Goal: Task Accomplishment & Management: Manage account settings

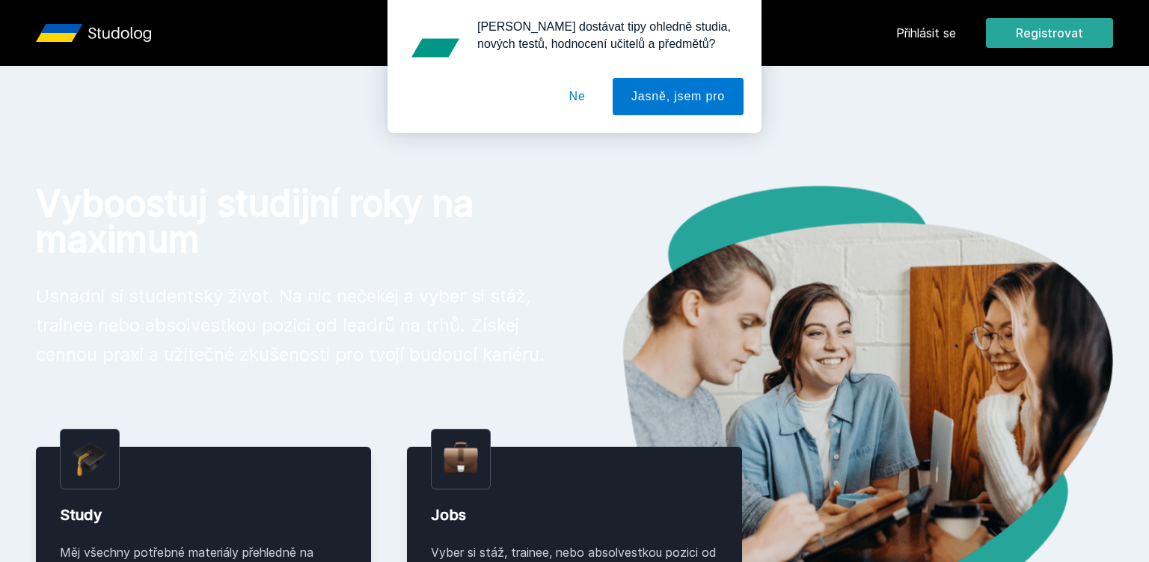
click at [944, 32] on div "Chceš dostávat tipy ohledně studia, nových testů, hodnocení učitelů a předmětů?…" at bounding box center [574, 66] width 1149 height 133
click at [597, 109] on button "Ne" at bounding box center [577, 96] width 54 height 37
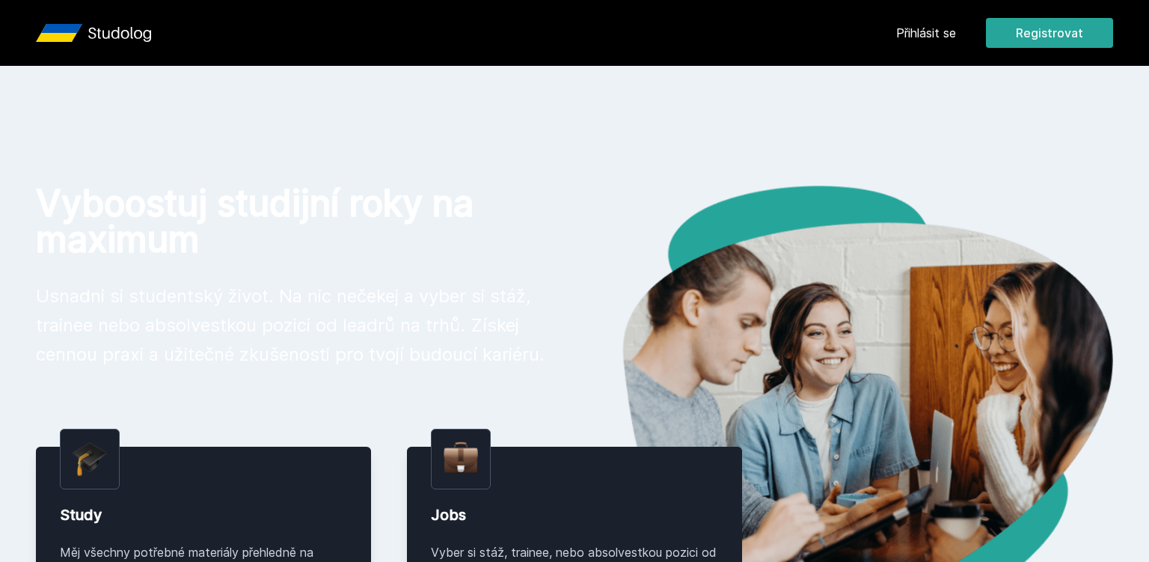
click at [948, 26] on link "Přihlásit se" at bounding box center [926, 33] width 60 height 18
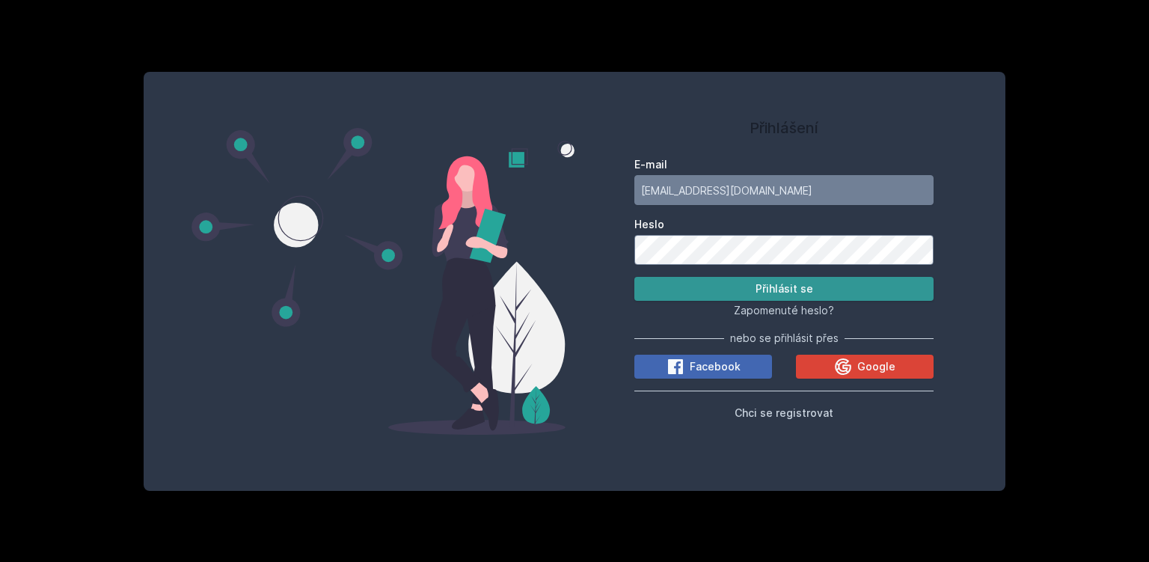
click at [743, 283] on button "Přihlásit se" at bounding box center [783, 289] width 299 height 24
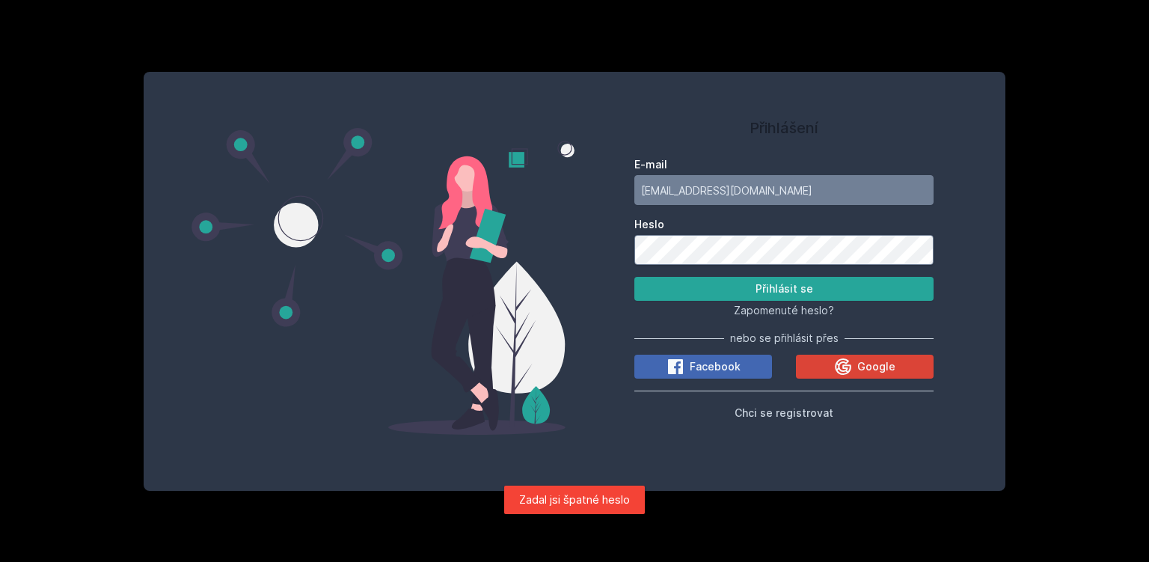
click at [634, 277] on button "Přihlásit se" at bounding box center [783, 289] width 299 height 24
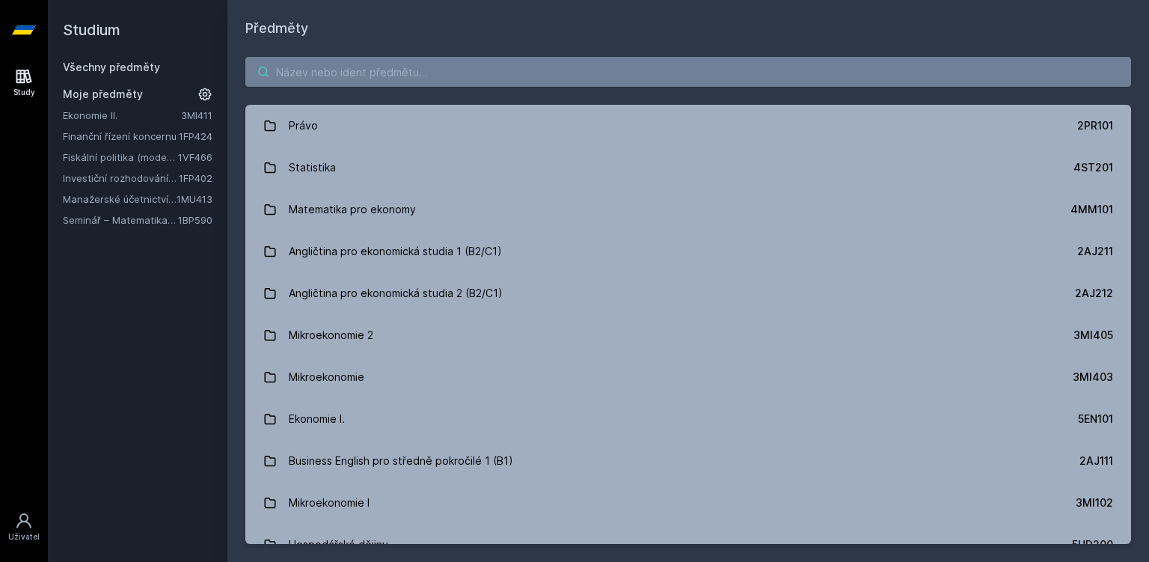
click at [353, 73] on input "search" at bounding box center [687, 72] width 885 height 30
paste input "1MU403"
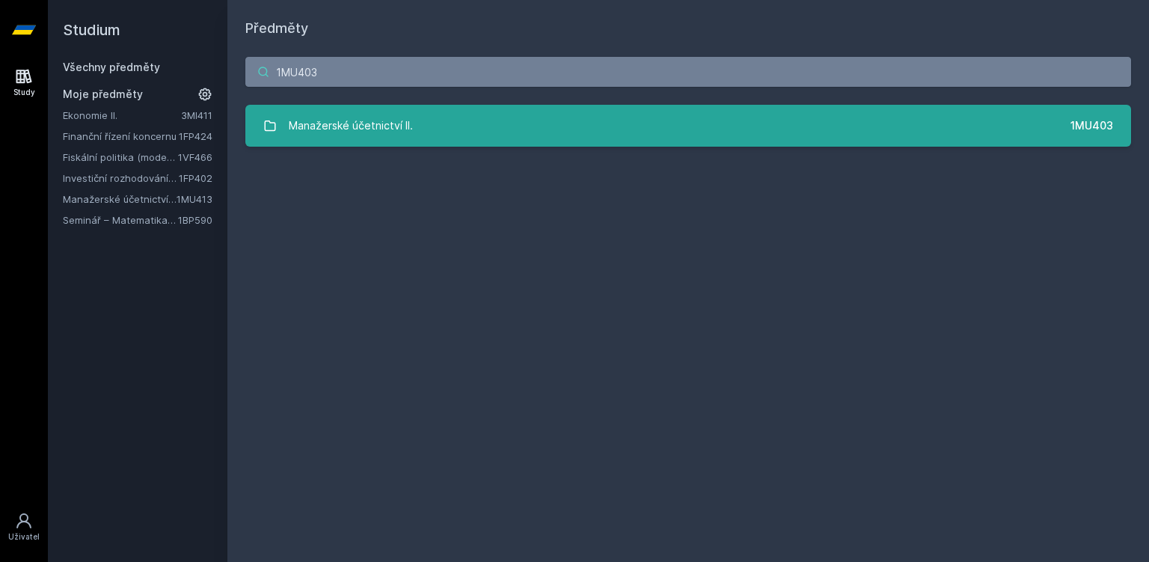
type input "1MU403"
click at [441, 127] on link "Manažerské účetnictví II. 1MU403" at bounding box center [687, 126] width 885 height 42
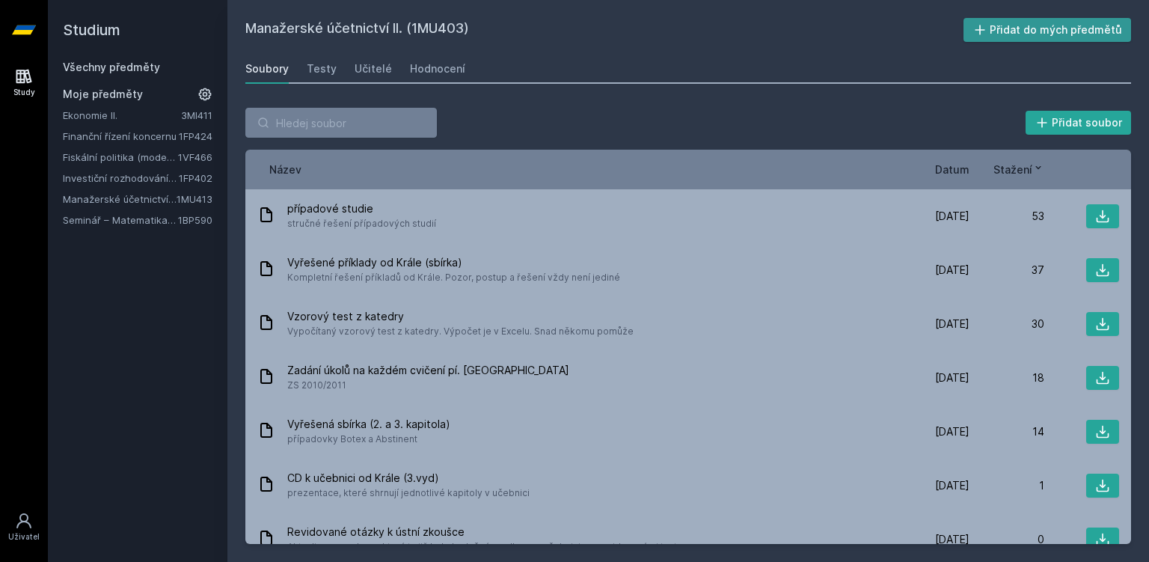
click at [1064, 31] on button "Přidat do mých předmětů" at bounding box center [1047, 30] width 168 height 24
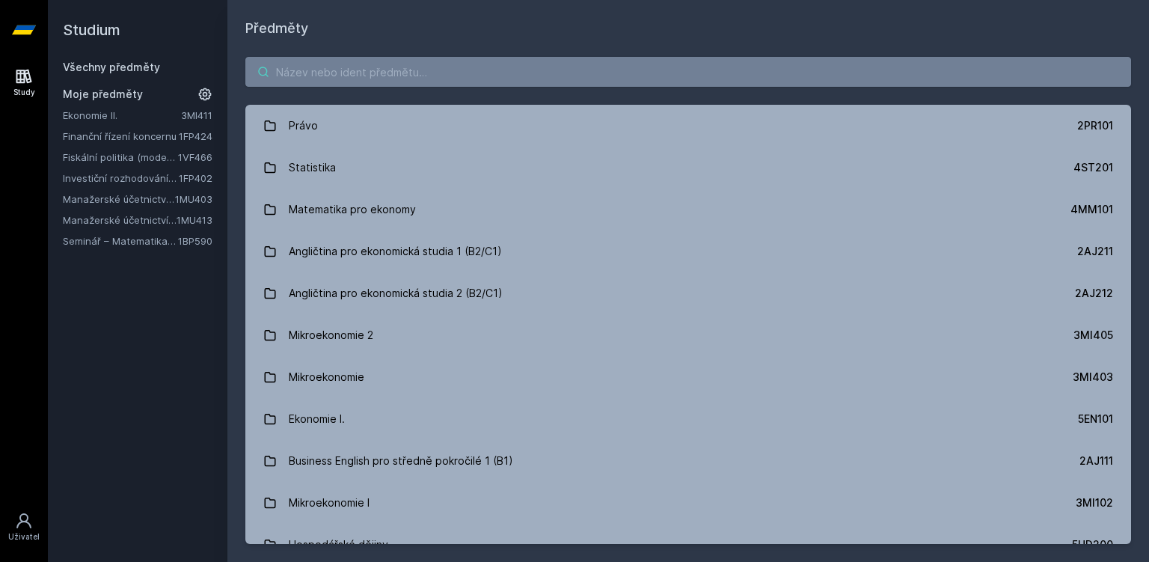
click at [411, 70] on input "search" at bounding box center [687, 72] width 885 height 30
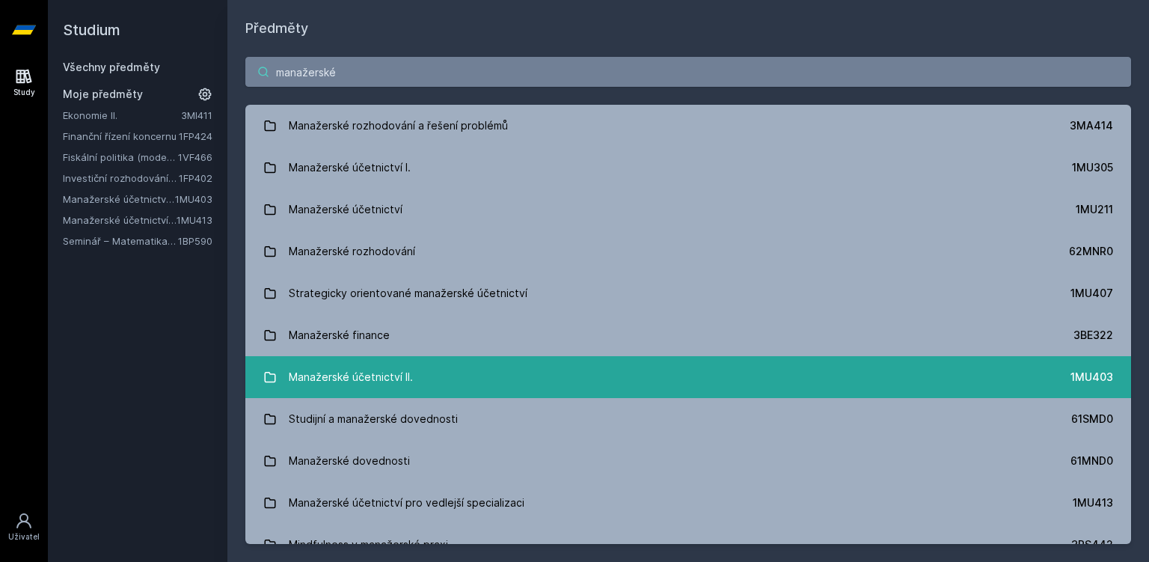
type input "manažerské"
click at [336, 359] on link "Manažerské účetnictví II. 1MU403" at bounding box center [687, 377] width 885 height 42
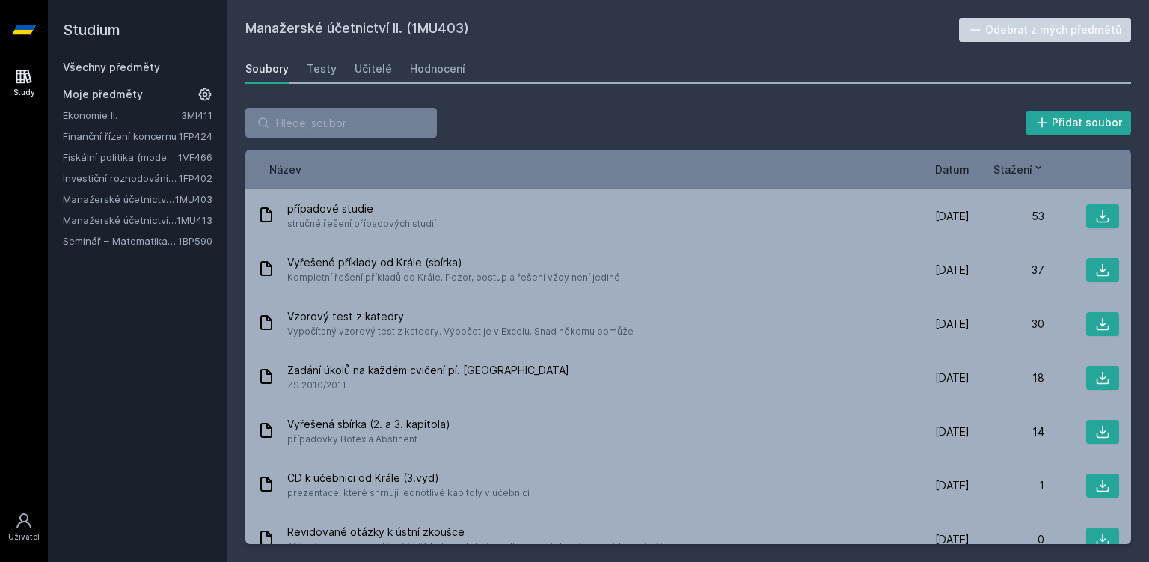
click at [167, 220] on link "Manažerské účetnictví pro vedlejší specializaci" at bounding box center [120, 219] width 114 height 15
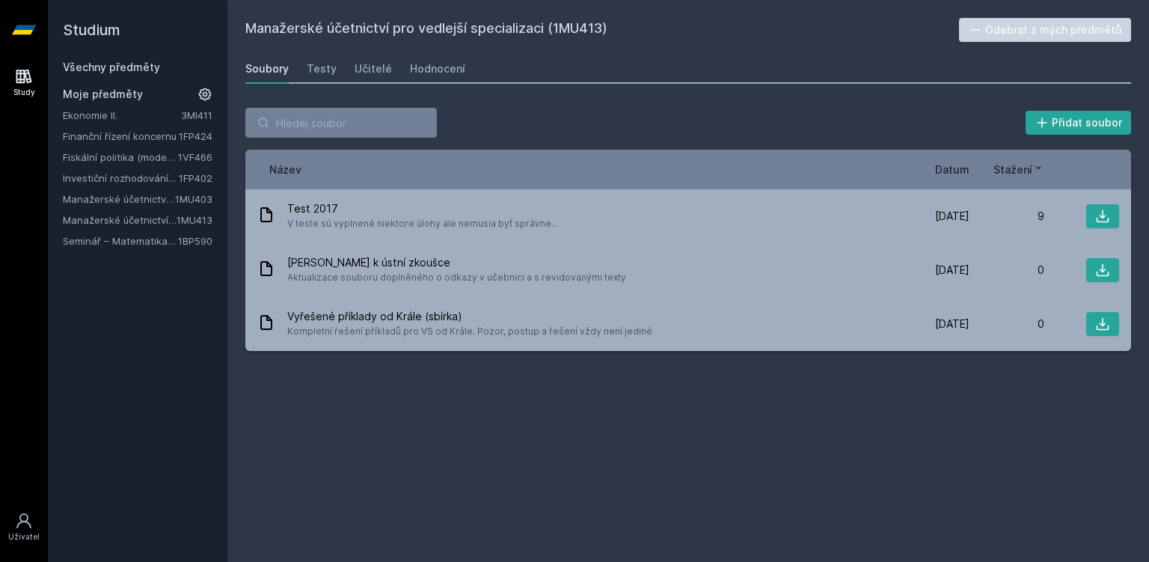
click at [163, 206] on div "Ekonomie II. 3MI411 Finanční řízení koncernu 1FP424 Fiskální politika (moderní …" at bounding box center [138, 178] width 150 height 141
click at [162, 200] on link "Manažerské účetnictví II." at bounding box center [119, 198] width 112 height 15
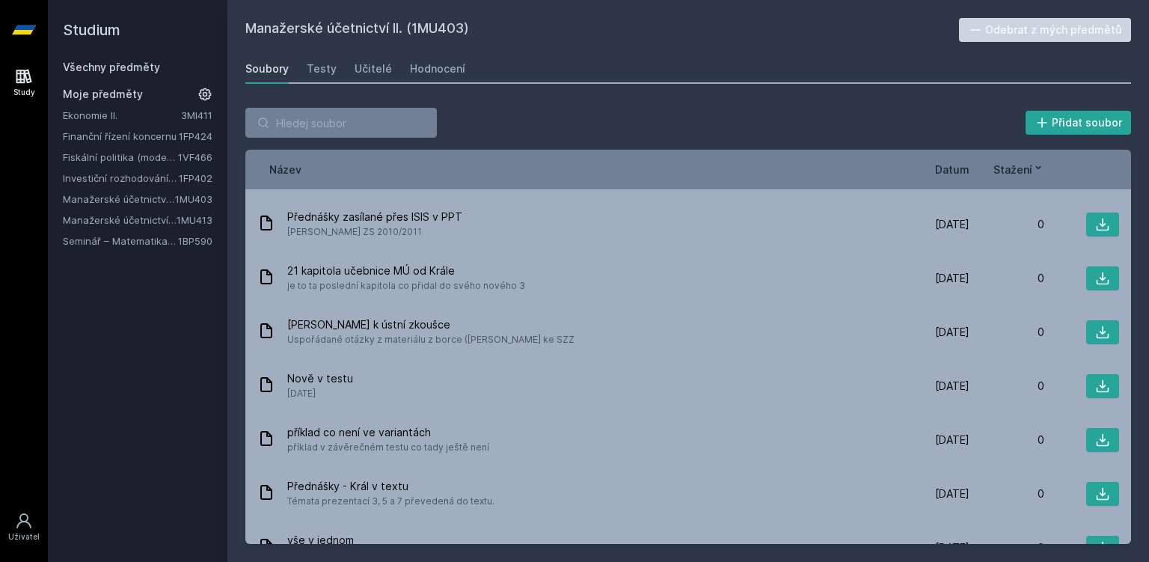
scroll to position [861, 0]
